Goal: Browse casually

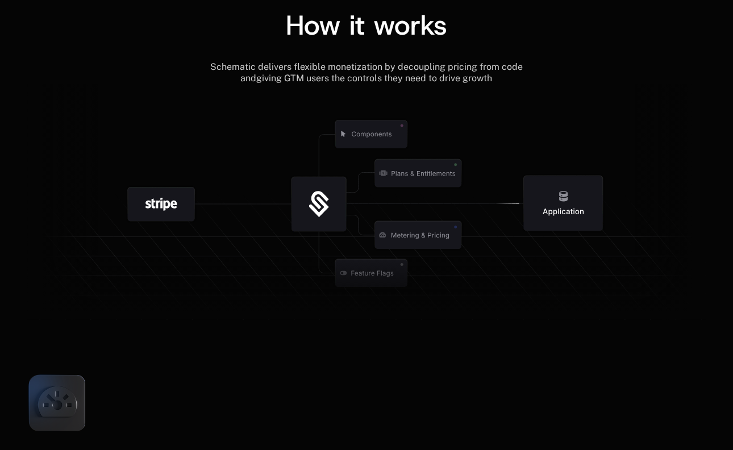
scroll to position [1318, 0]
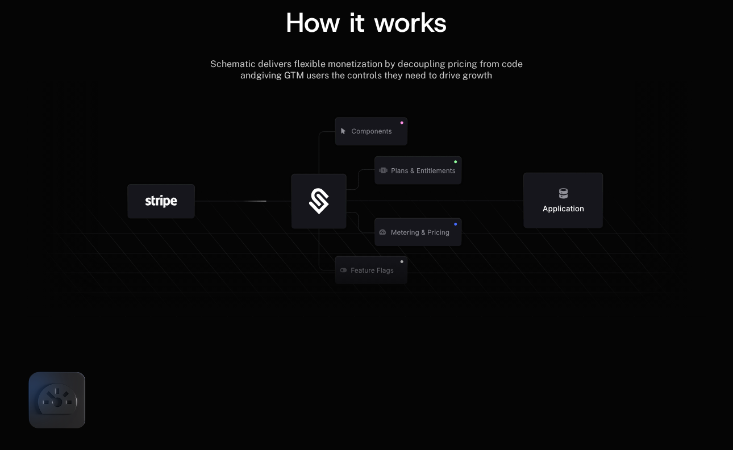
click at [58, 402] on icon at bounding box center [57, 401] width 76 height 76
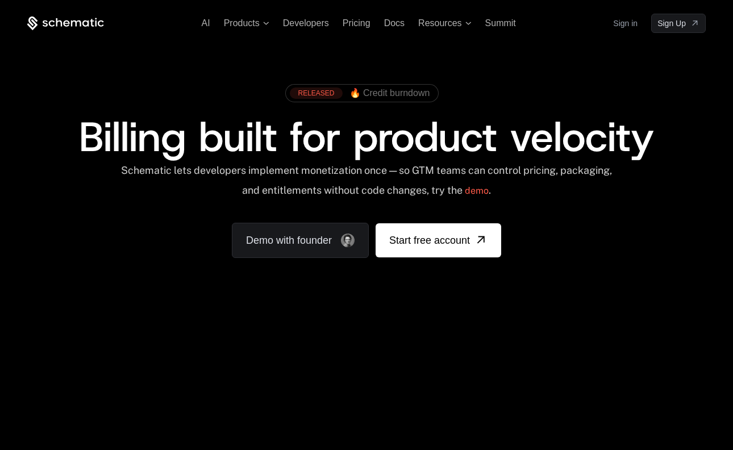
scroll to position [11, 0]
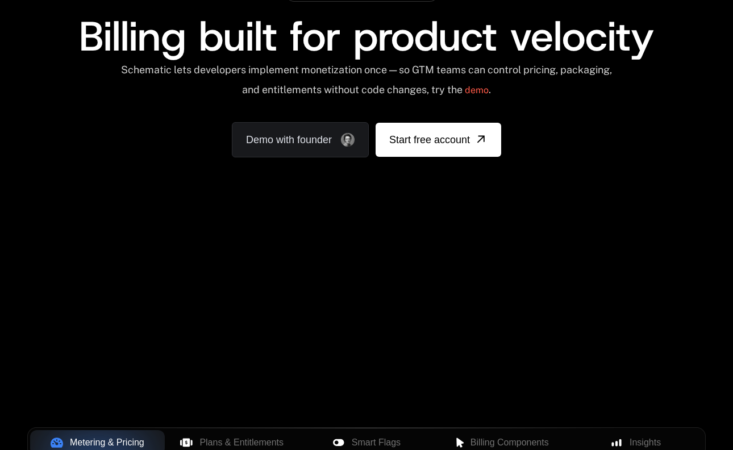
scroll to position [112, 0]
